Goal: Information Seeking & Learning: Learn about a topic

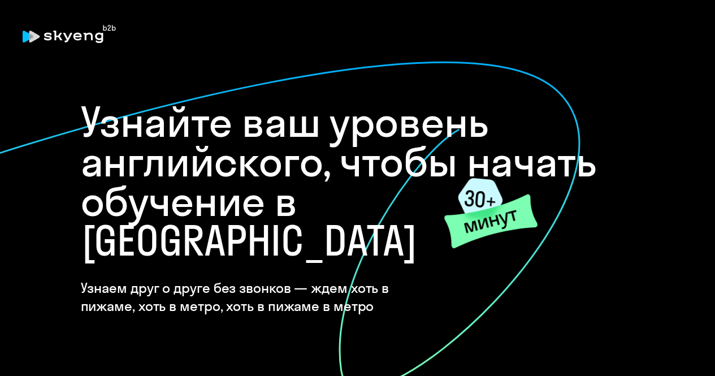
click at [313, 222] on h1 "Узнайте ваш уровень английского, чтобы начать обучение в [GEOGRAPHIC_DATA]" at bounding box center [358, 181] width 554 height 158
click at [486, 204] on icon at bounding box center [480, 198] width 45 height 41
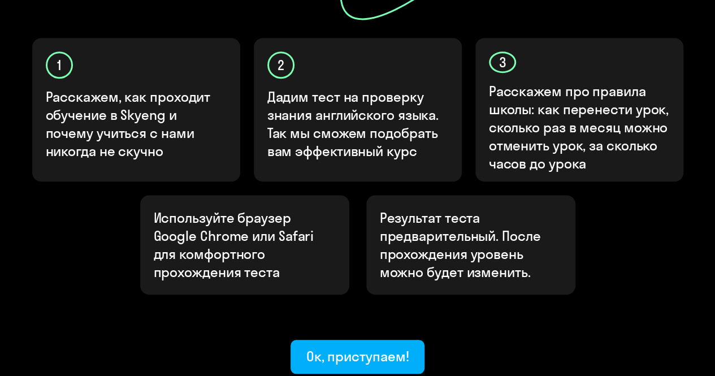
scroll to position [388, 0]
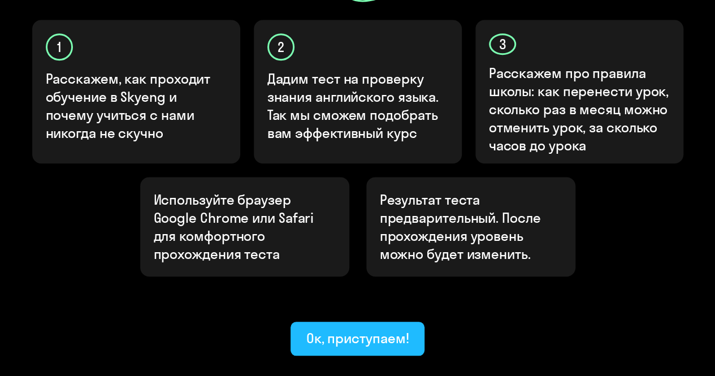
click at [352, 329] on div "Ок, приступаем!" at bounding box center [357, 338] width 103 height 18
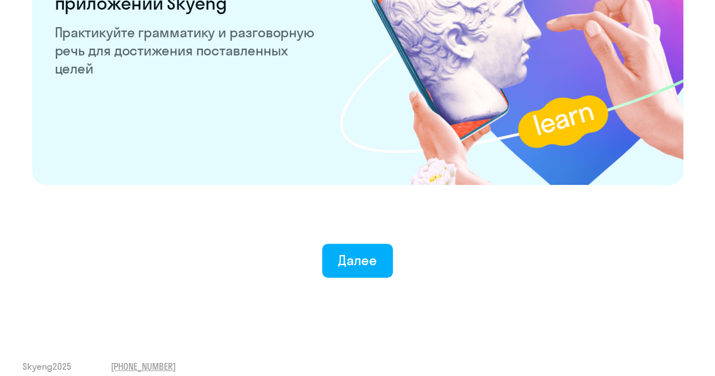
scroll to position [2244, 0]
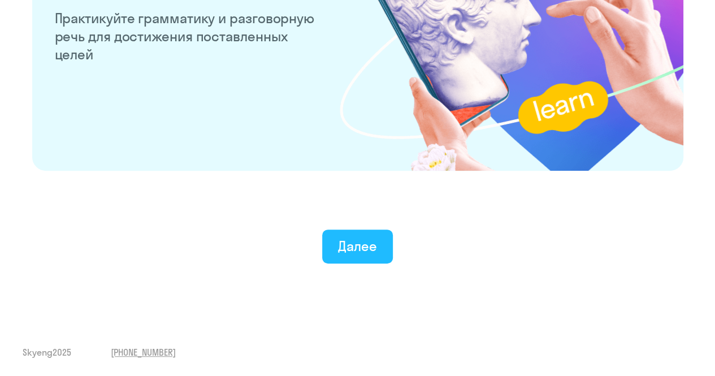
click at [384, 248] on button "Далее" at bounding box center [357, 246] width 71 height 34
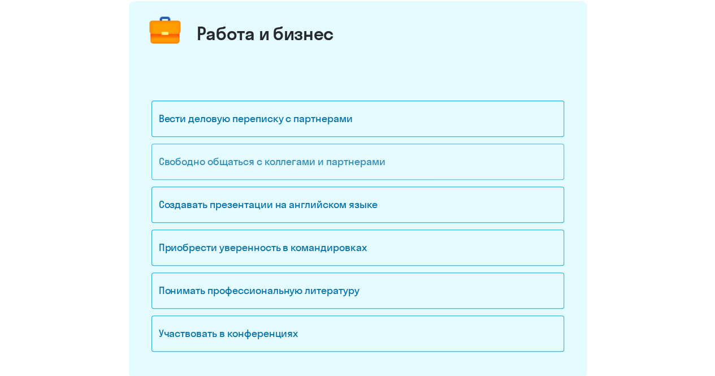
scroll to position [170, 0]
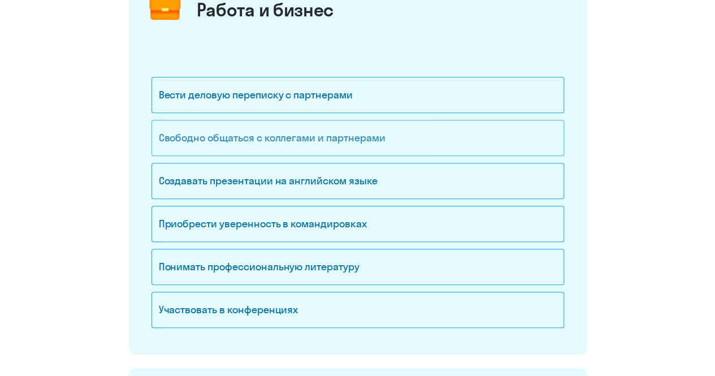
click at [300, 144] on div "Свободно общаться с коллегами и партнерами" at bounding box center [357, 138] width 413 height 36
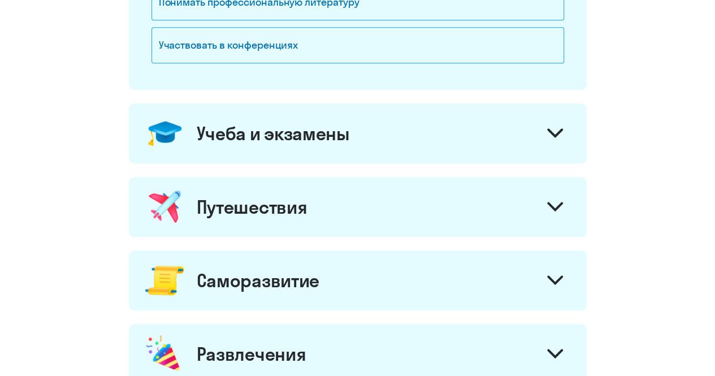
scroll to position [396, 0]
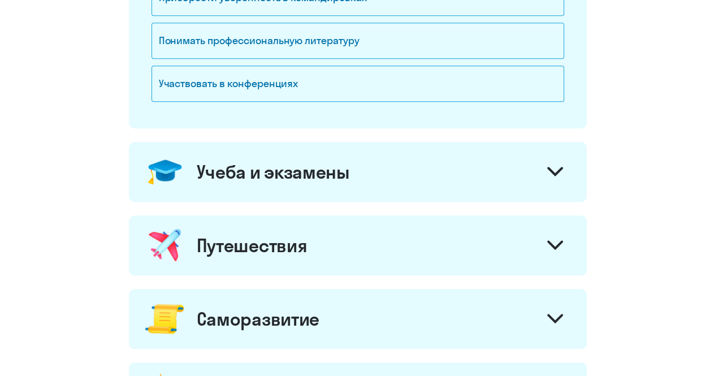
click at [402, 172] on div "Учеба и экзамены" at bounding box center [358, 172] width 458 height 60
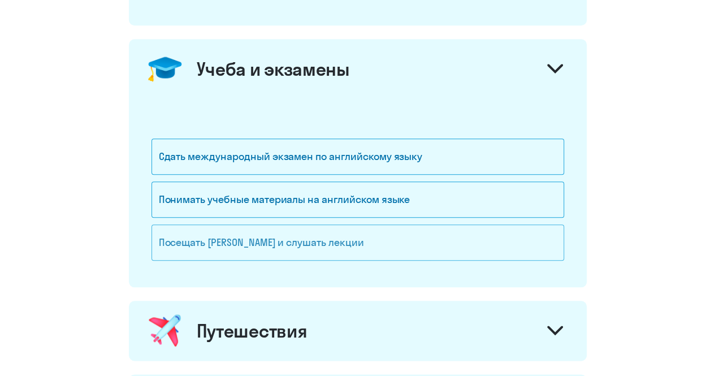
scroll to position [509, 0]
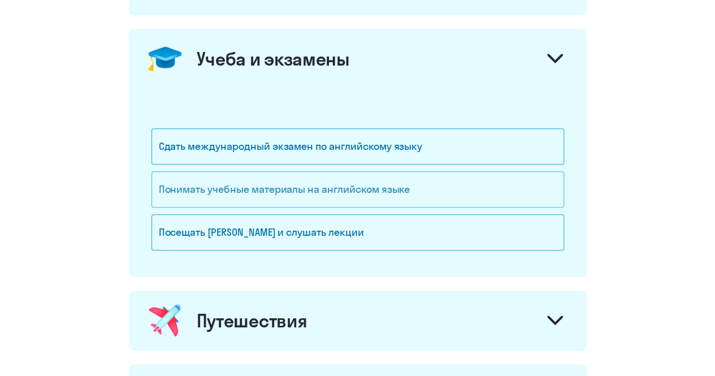
click at [345, 189] on div "Понимать учебные материалы на английском языке" at bounding box center [357, 189] width 413 height 36
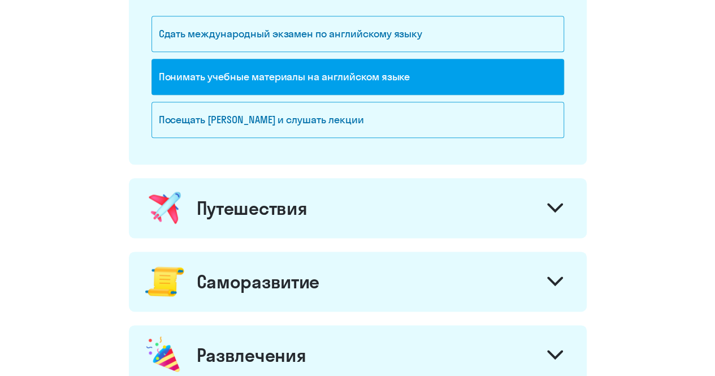
scroll to position [622, 0]
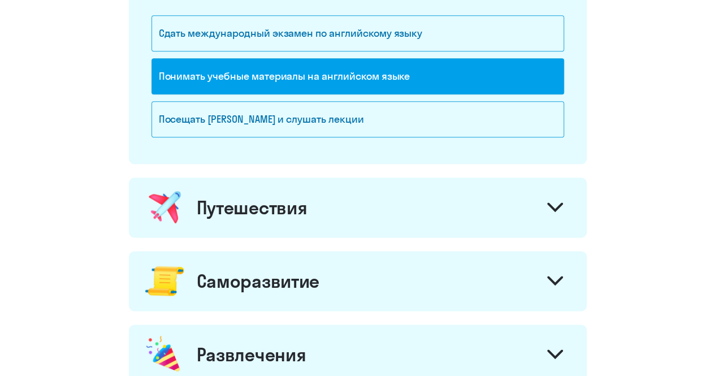
click at [348, 220] on div "Путешествия" at bounding box center [358, 207] width 458 height 60
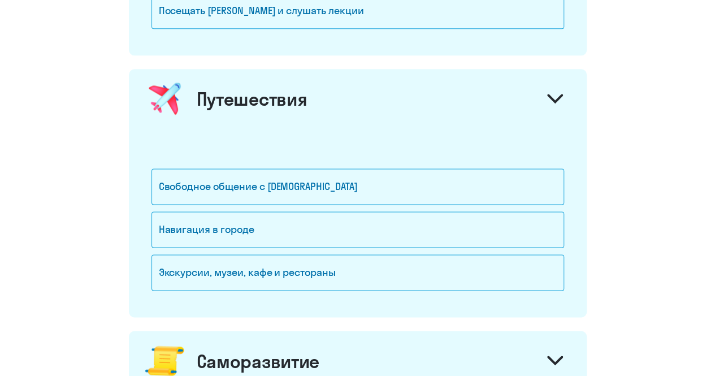
scroll to position [735, 0]
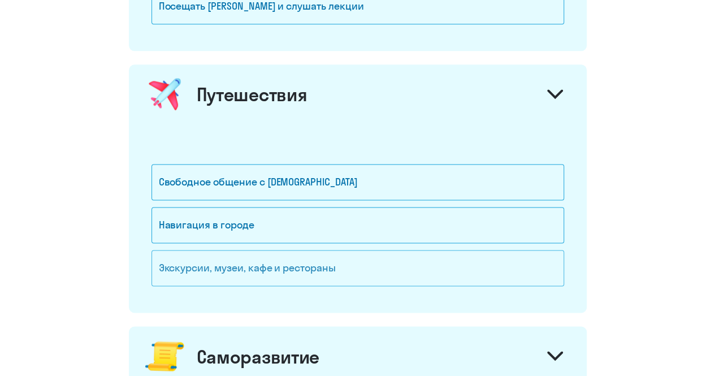
click at [335, 268] on div "Экскурсии, музеи, кафе и рестораны" at bounding box center [357, 268] width 413 height 36
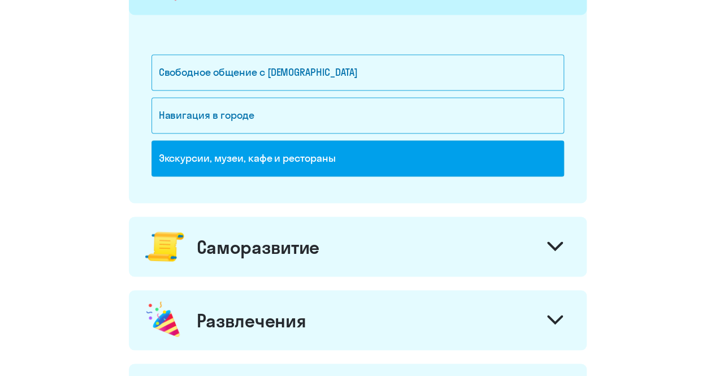
scroll to position [848, 0]
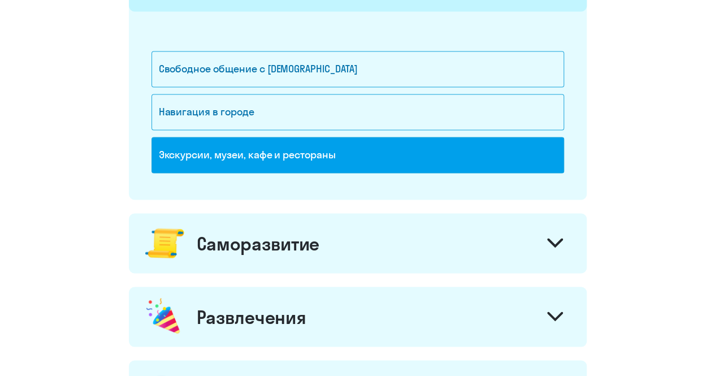
click at [343, 250] on div "Саморазвитие" at bounding box center [358, 243] width 458 height 60
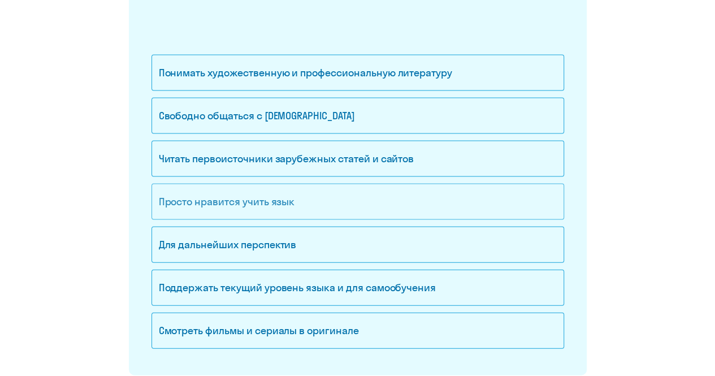
scroll to position [1131, 0]
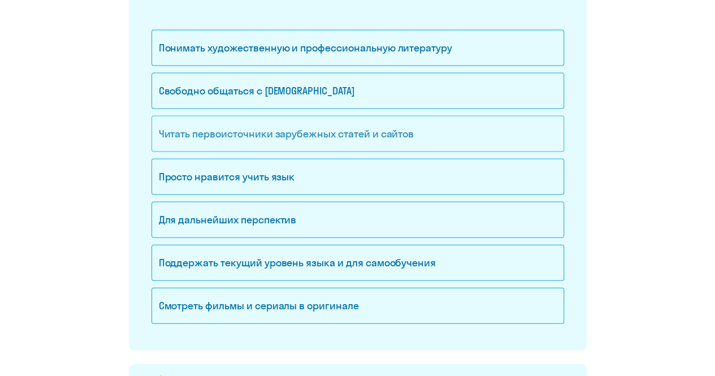
click at [335, 129] on div "Читать первоисточники зарубежных статей и сайтов" at bounding box center [357, 134] width 413 height 36
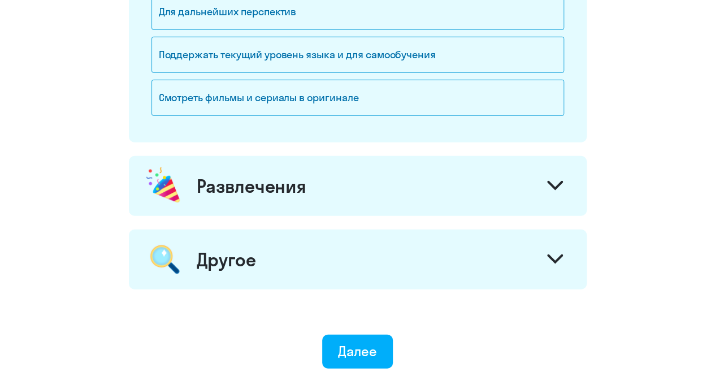
scroll to position [1357, 0]
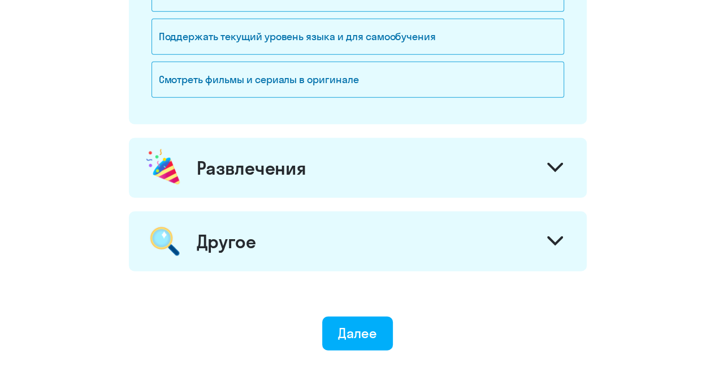
click at [330, 166] on div "Развлечения" at bounding box center [358, 168] width 458 height 60
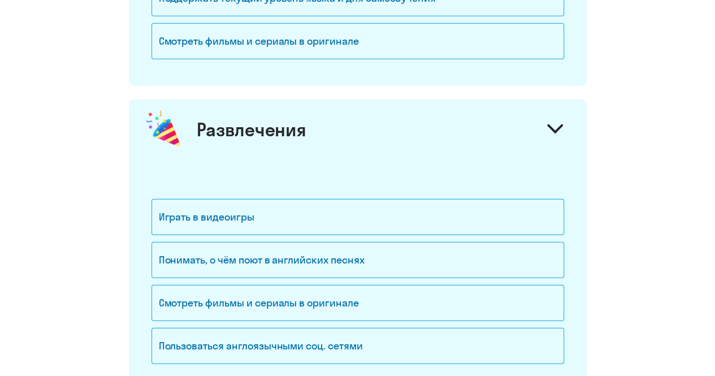
scroll to position [1413, 0]
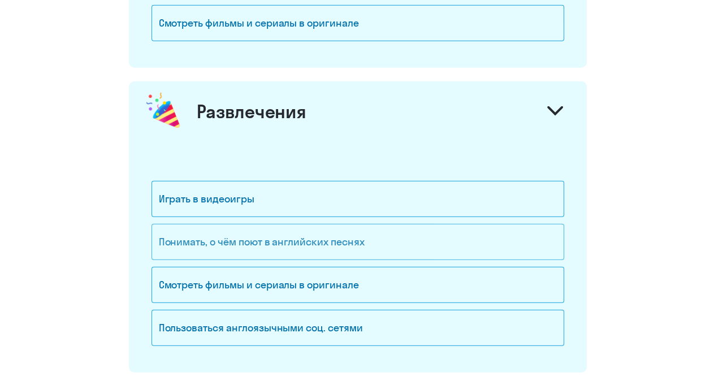
click at [339, 234] on div "Понимать, о чём поют в английских песнях" at bounding box center [357, 242] width 413 height 36
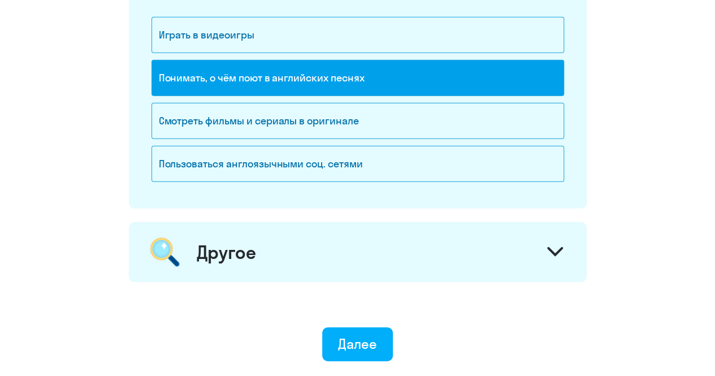
scroll to position [1583, 0]
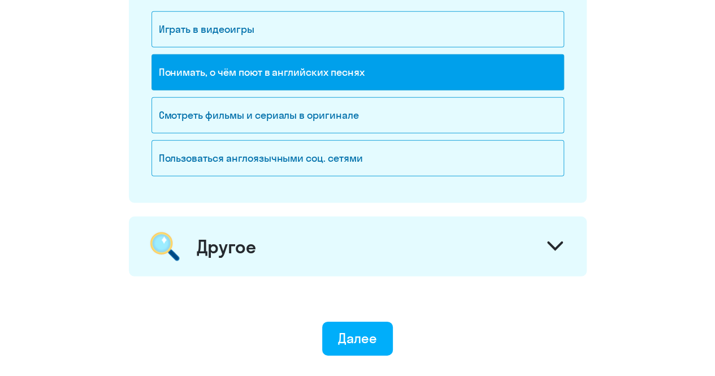
click at [339, 247] on div "Другое" at bounding box center [358, 246] width 458 height 60
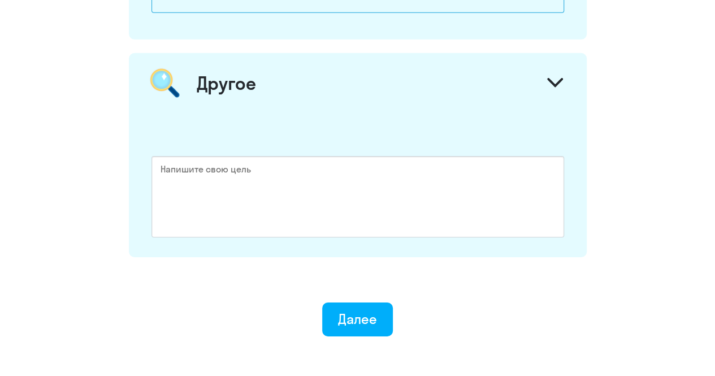
scroll to position [1752, 0]
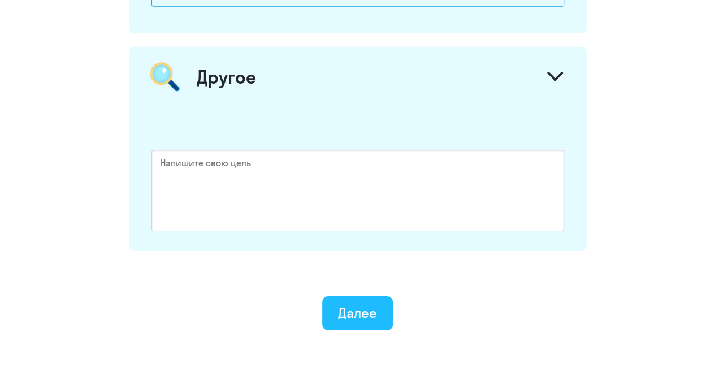
click at [350, 304] on div "Далее" at bounding box center [357, 313] width 39 height 18
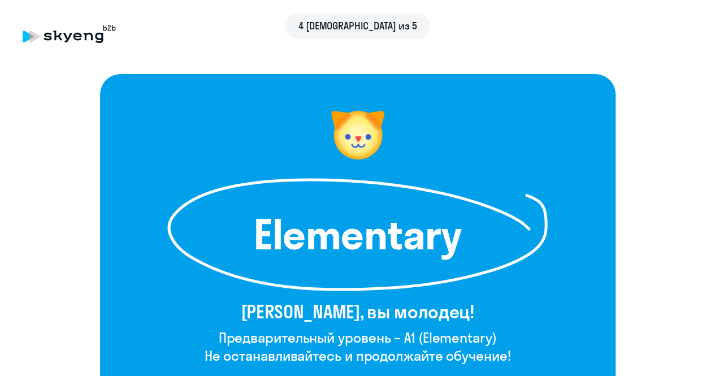
scroll to position [113, 0]
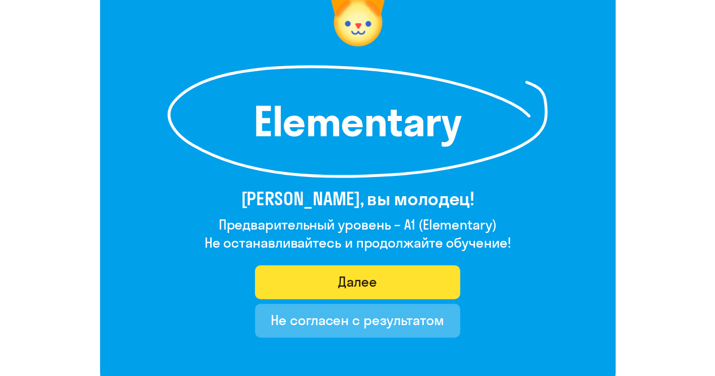
click at [425, 276] on button "Далее" at bounding box center [357, 282] width 205 height 34
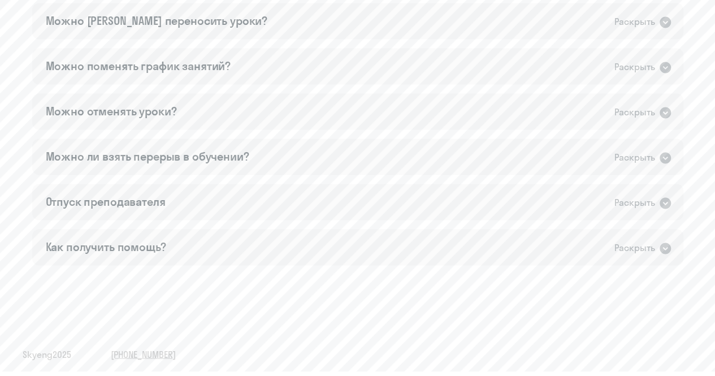
scroll to position [806, 0]
